Goal: Information Seeking & Learning: Understand process/instructions

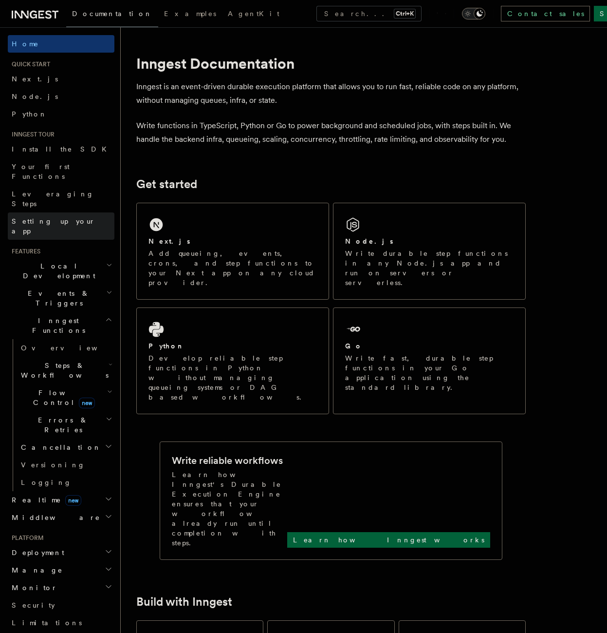
click at [40, 217] on span "Setting up your app" at bounding box center [54, 226] width 84 height 18
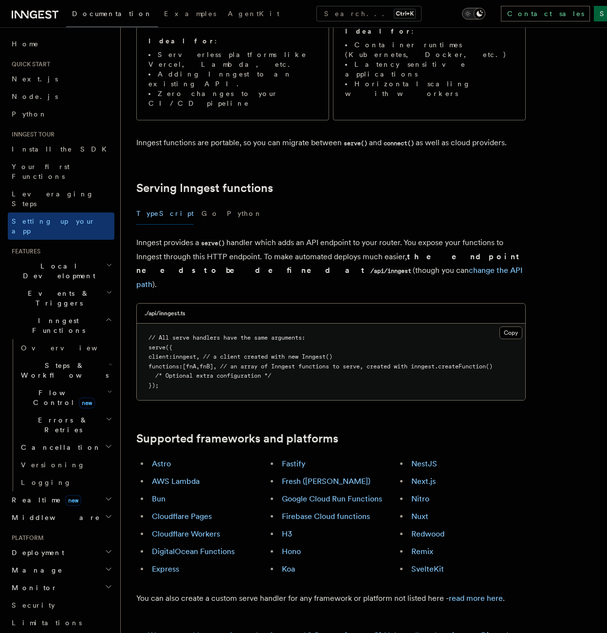
scroll to position [263, 0]
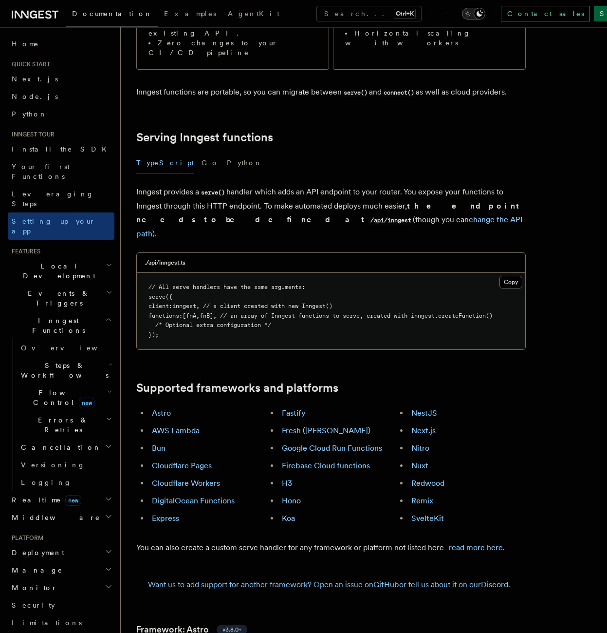
click at [65, 257] on h2 "Local Development" at bounding box center [61, 270] width 107 height 27
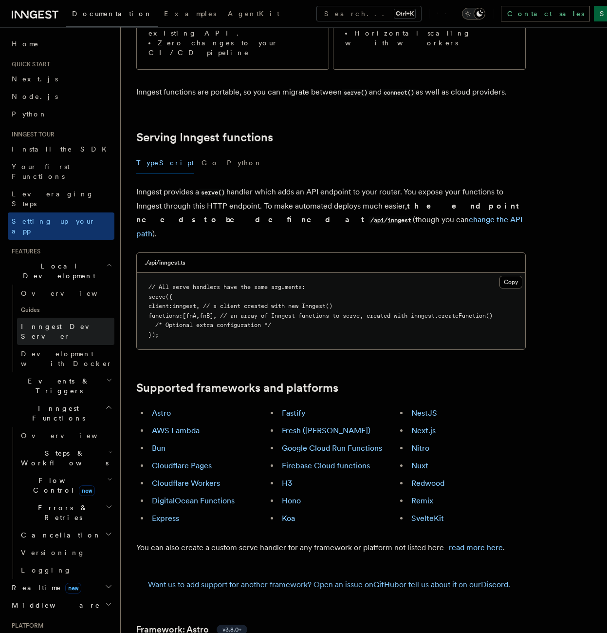
click at [56, 322] on span "Inngest Dev Server" at bounding box center [62, 331] width 83 height 18
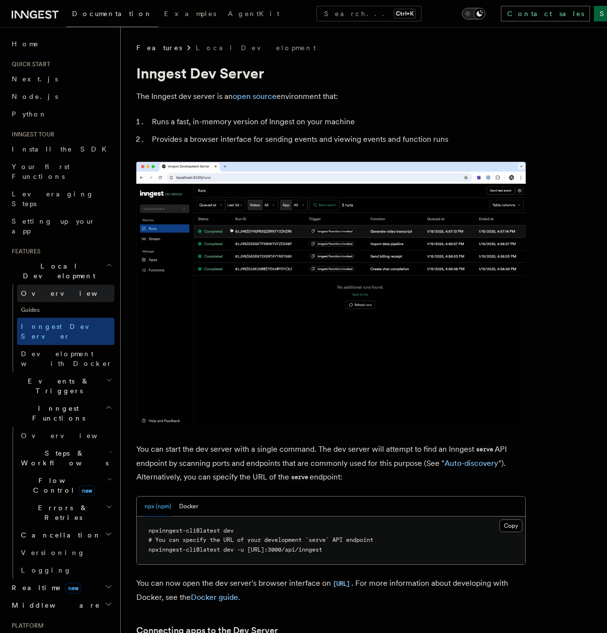
click at [57, 284] on link "Overview" at bounding box center [65, 293] width 97 height 18
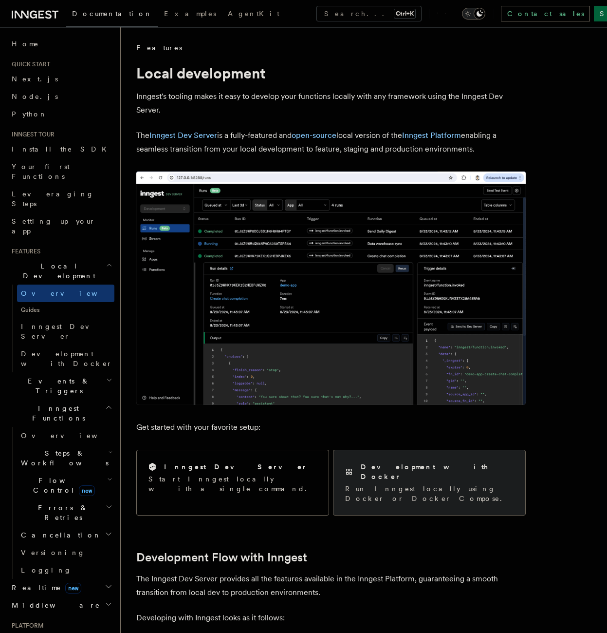
click at [402, 489] on div "Development with Docker Run Inngest locally using Docker or Docker Compose." at bounding box center [430, 482] width 192 height 65
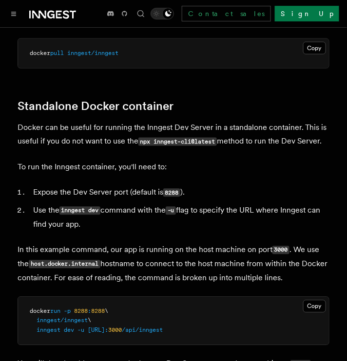
scroll to position [200, 0]
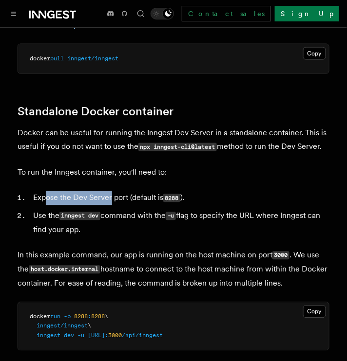
drag, startPoint x: 44, startPoint y: 200, endPoint x: 120, endPoint y: 200, distance: 75.5
click at [116, 200] on li "Expose the Dev Server port (default is 8288 )." at bounding box center [179, 198] width 299 height 14
click at [120, 200] on li "Expose the Dev Server port (default is 8288 )." at bounding box center [179, 198] width 299 height 14
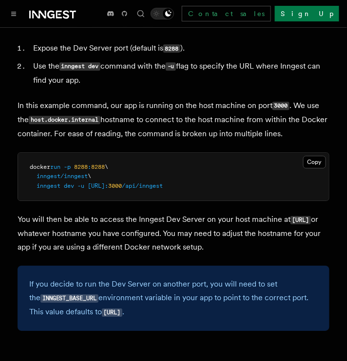
scroll to position [351, 0]
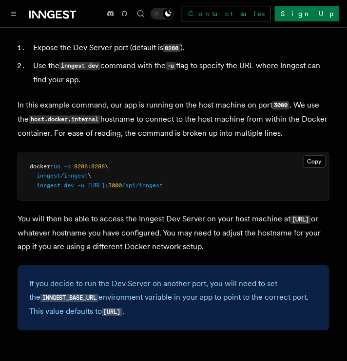
click at [290, 224] on code "[URL]" at bounding box center [300, 220] width 20 height 8
drag, startPoint x: 27, startPoint y: 233, endPoint x: 88, endPoint y: 232, distance: 60.9
click at [290, 224] on code "[URL]" at bounding box center [300, 220] width 20 height 8
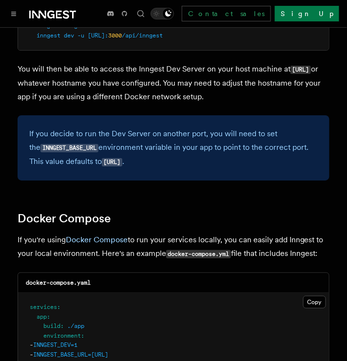
click at [36, 171] on div "If you decide to run the Dev Server on another port, you will need to set the I…" at bounding box center [174, 147] width 312 height 65
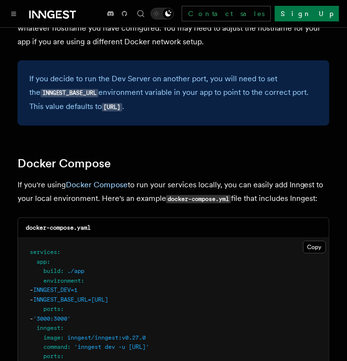
scroll to position [450, 0]
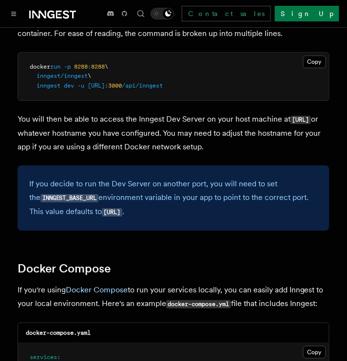
click at [54, 195] on code "INNGEST_BASE_URL" at bounding box center [69, 198] width 58 height 8
copy code "INNGEST_BASE_URL"
